Goal: Navigation & Orientation: Find specific page/section

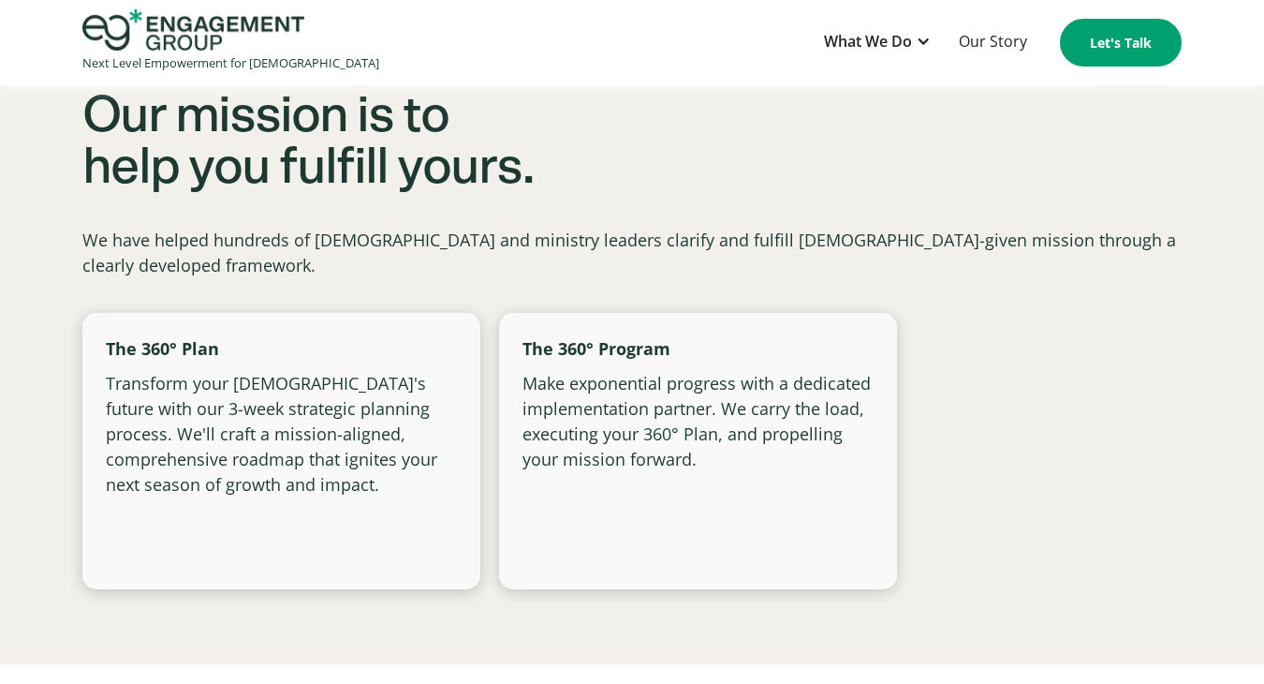
scroll to position [1366, 0]
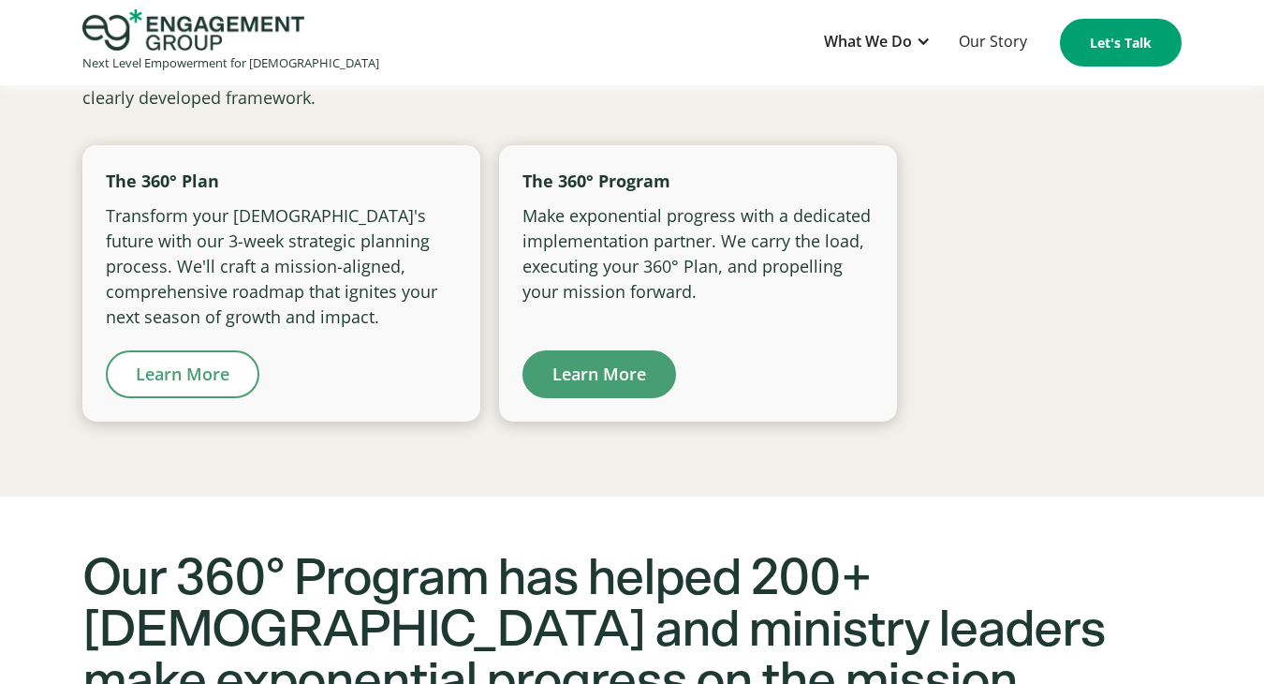
click at [221, 398] on link "Learn More" at bounding box center [183, 374] width 154 height 48
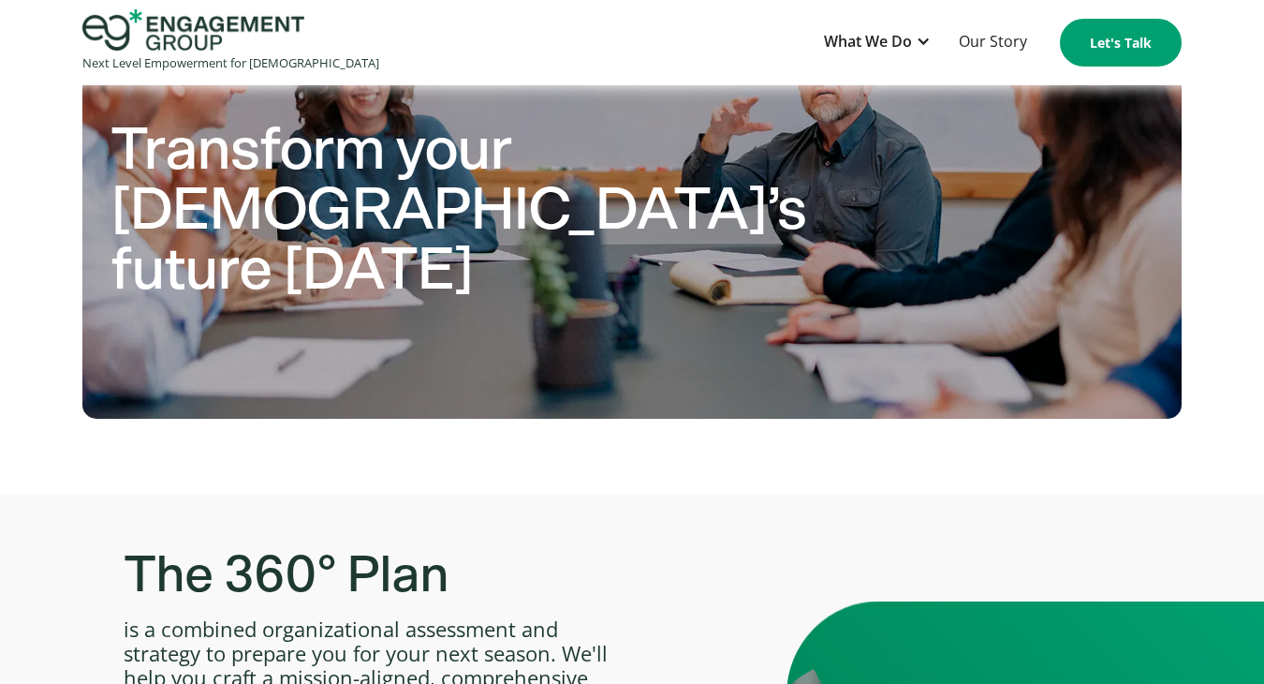
scroll to position [117, 0]
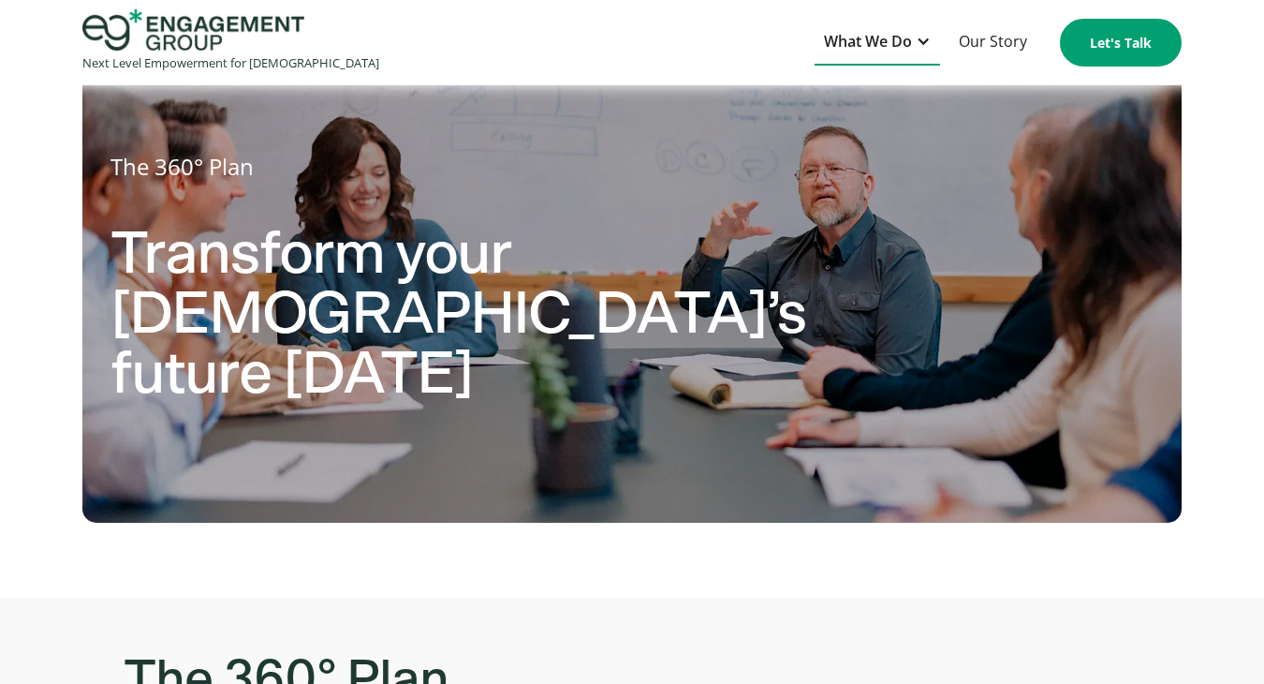
click at [921, 37] on div at bounding box center [923, 41] width 15 height 15
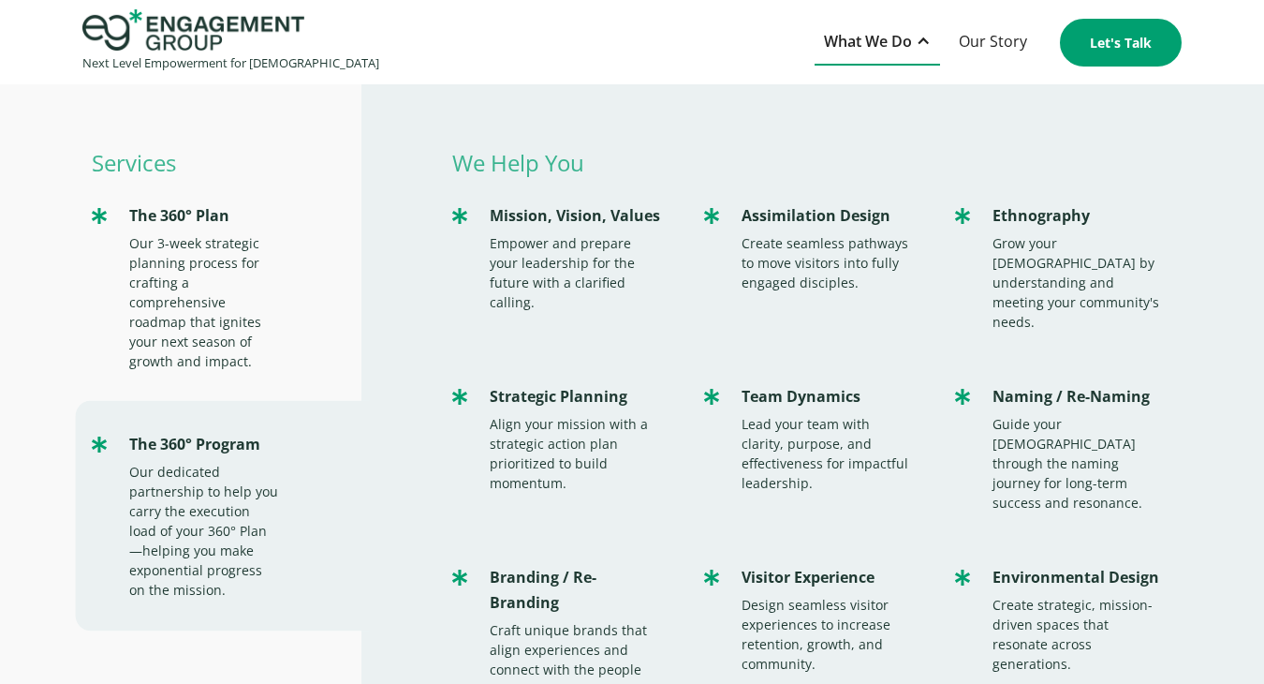
click at [921, 37] on div at bounding box center [923, 41] width 15 height 15
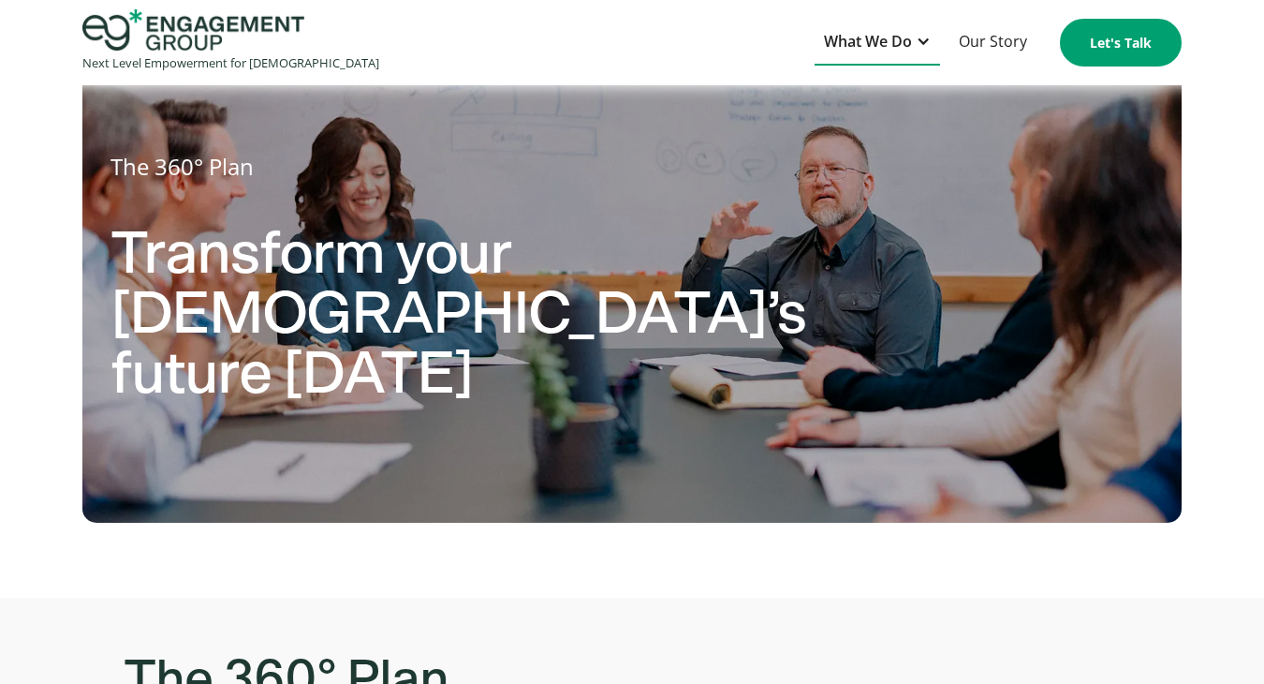
click at [921, 42] on div at bounding box center [923, 41] width 15 height 15
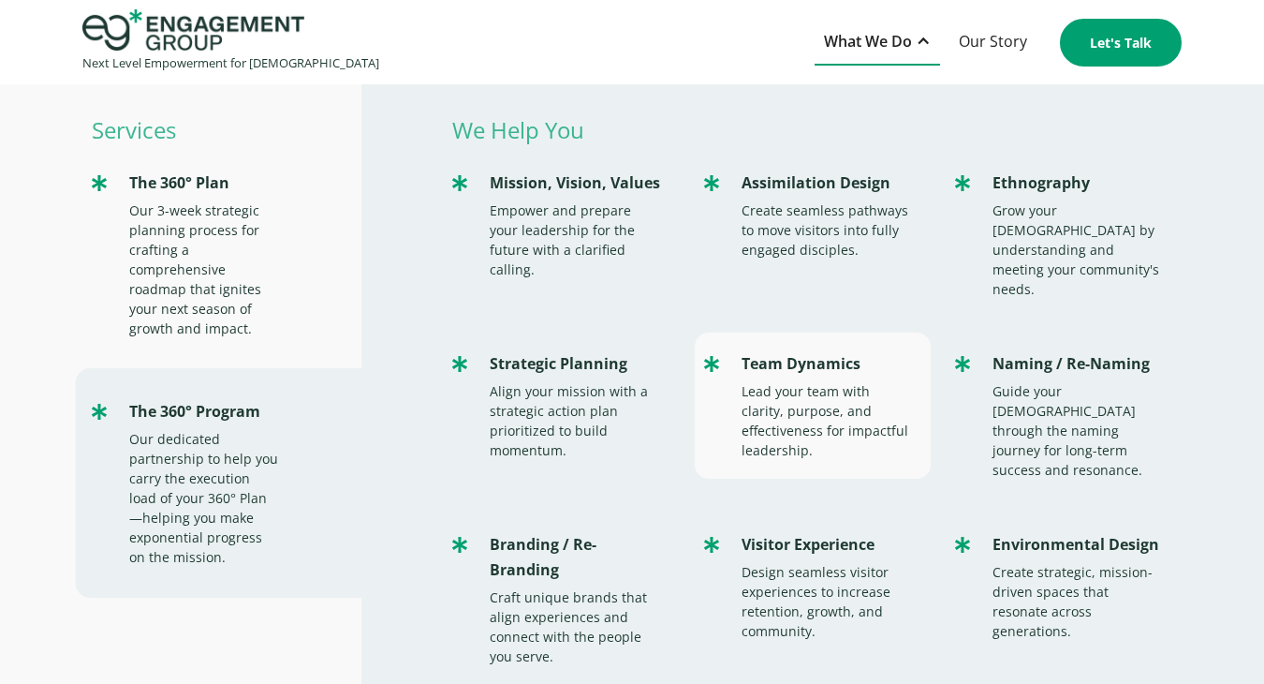
scroll to position [37, 0]
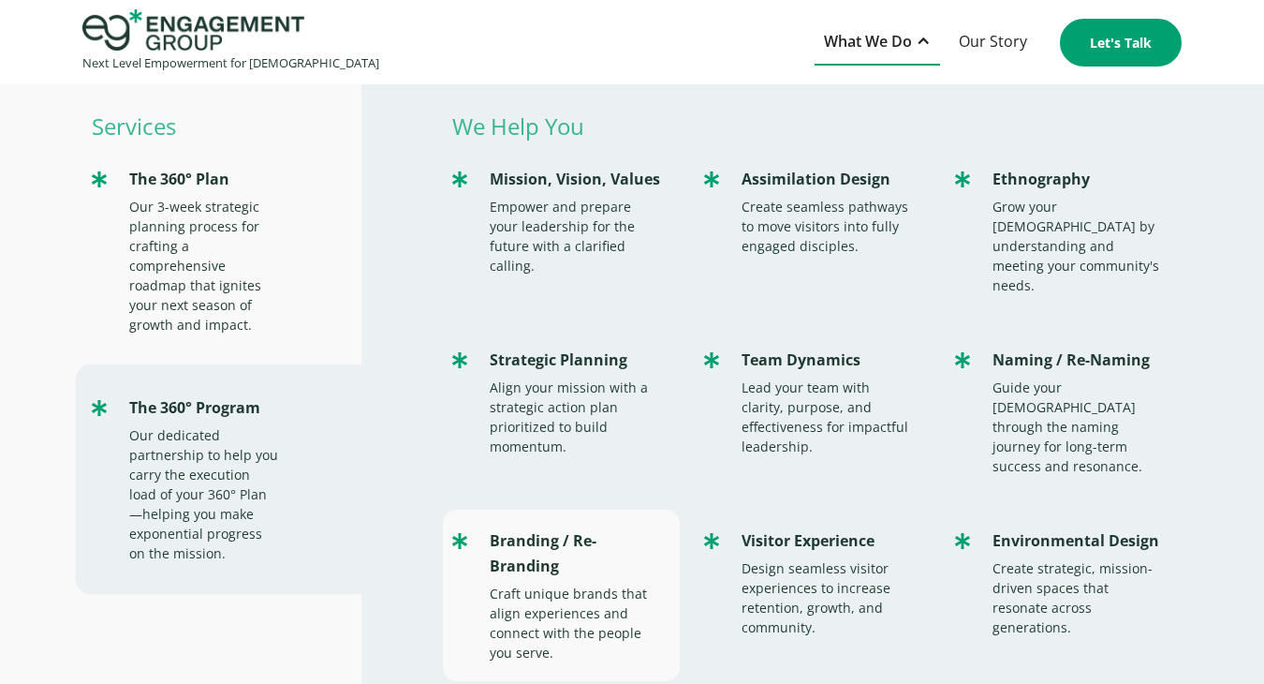
click at [545, 528] on div "Branding / Re-Branding" at bounding box center [575, 553] width 170 height 51
